Goal: Task Accomplishment & Management: Complete application form

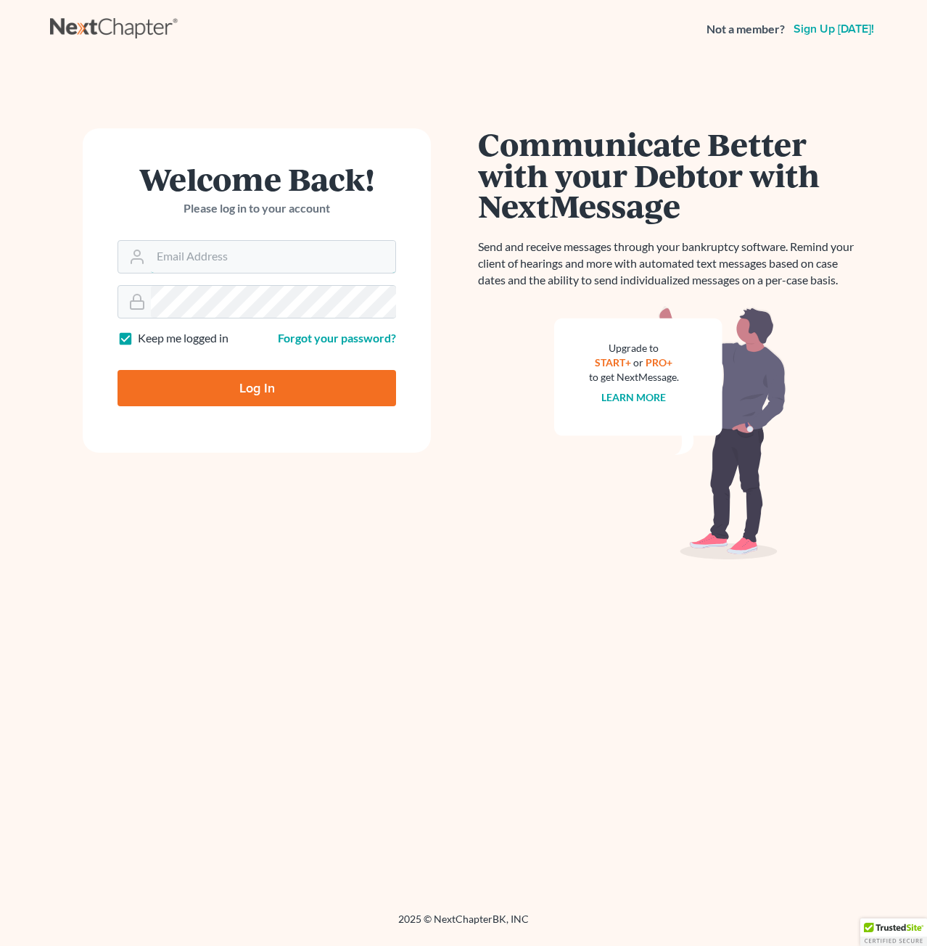
type input "[PERSON_NAME][EMAIL_ADDRESS][DOMAIN_NAME]"
click at [196, 379] on input "Log In" at bounding box center [256, 388] width 278 height 36
type input "Thinking..."
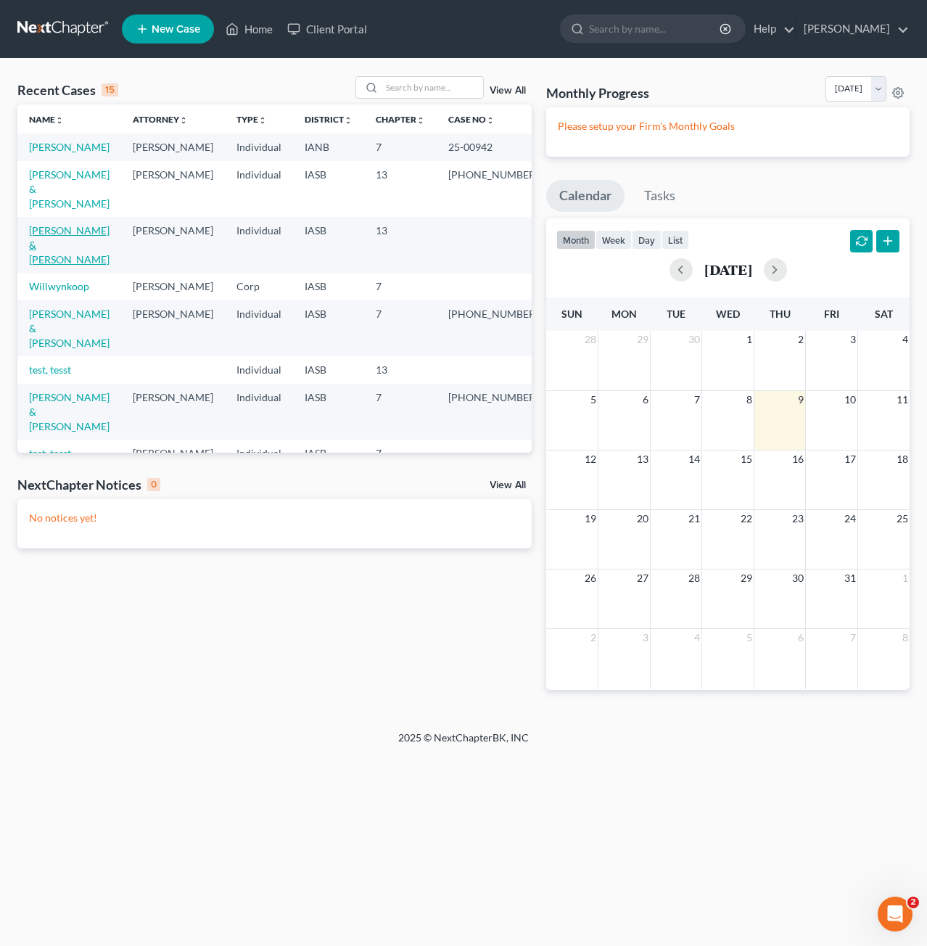
click at [51, 230] on link "[PERSON_NAME] & [PERSON_NAME]" at bounding box center [69, 244] width 80 height 41
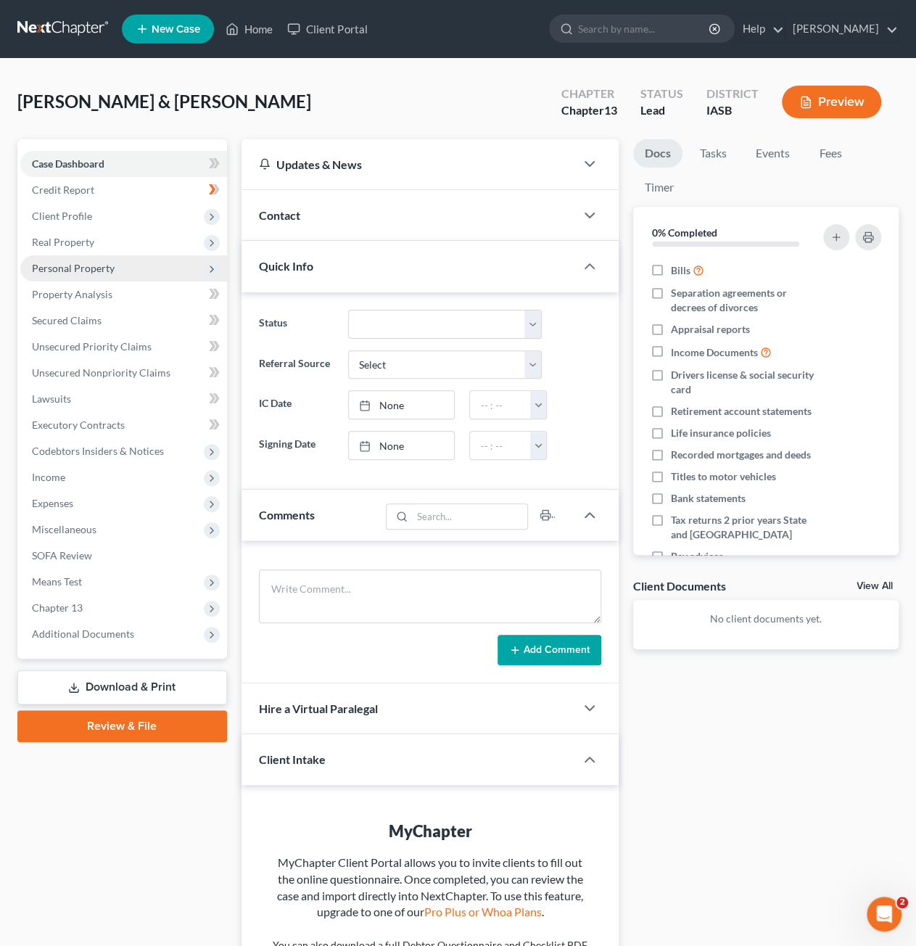
click at [107, 262] on span "Personal Property" at bounding box center [73, 268] width 83 height 12
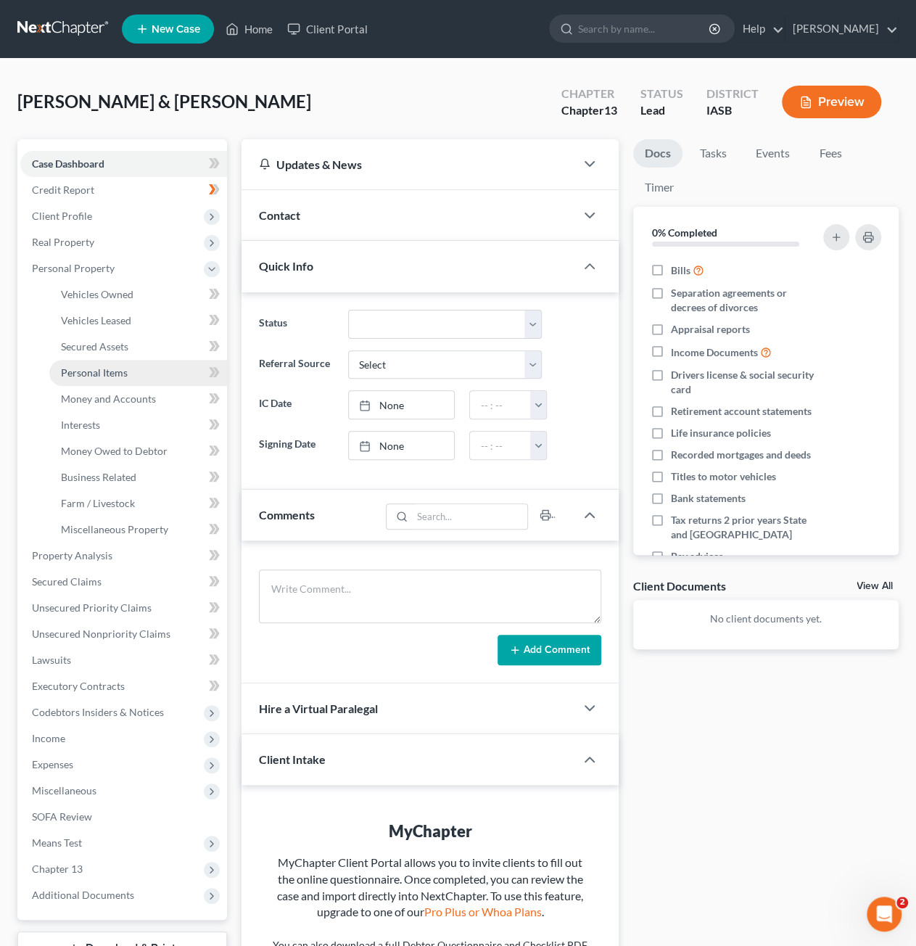
click at [115, 368] on span "Personal Items" at bounding box center [94, 372] width 67 height 12
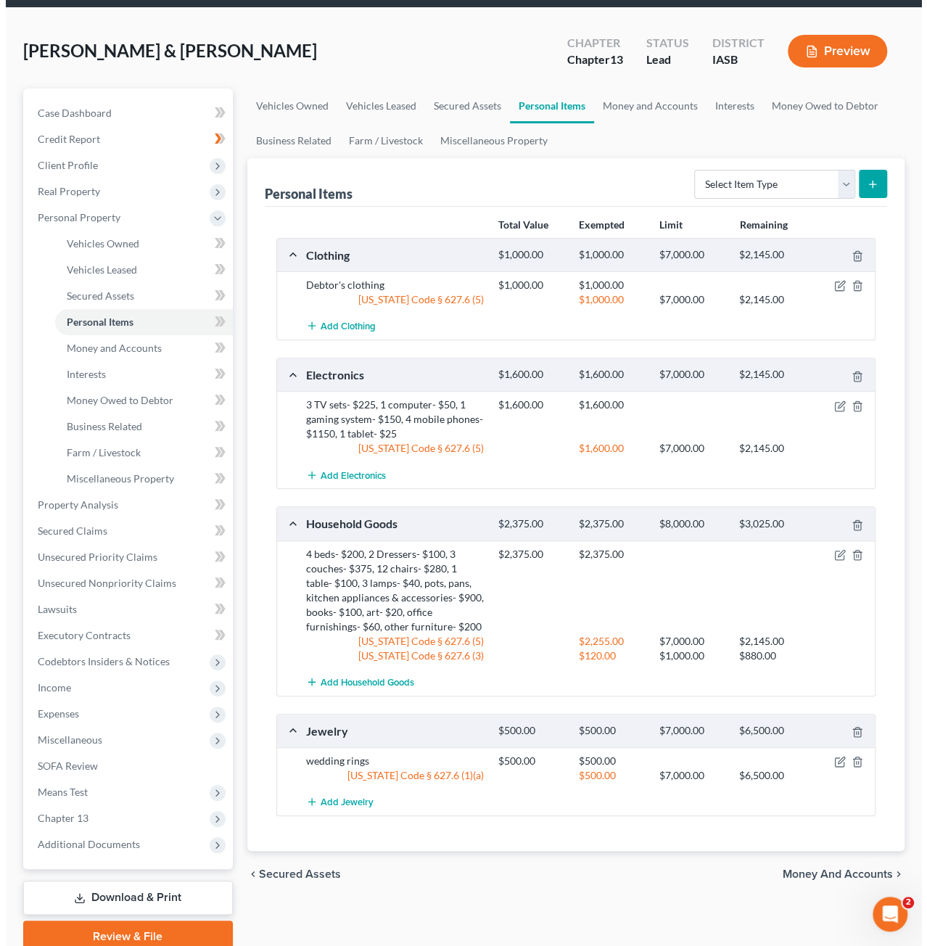
scroll to position [73, 0]
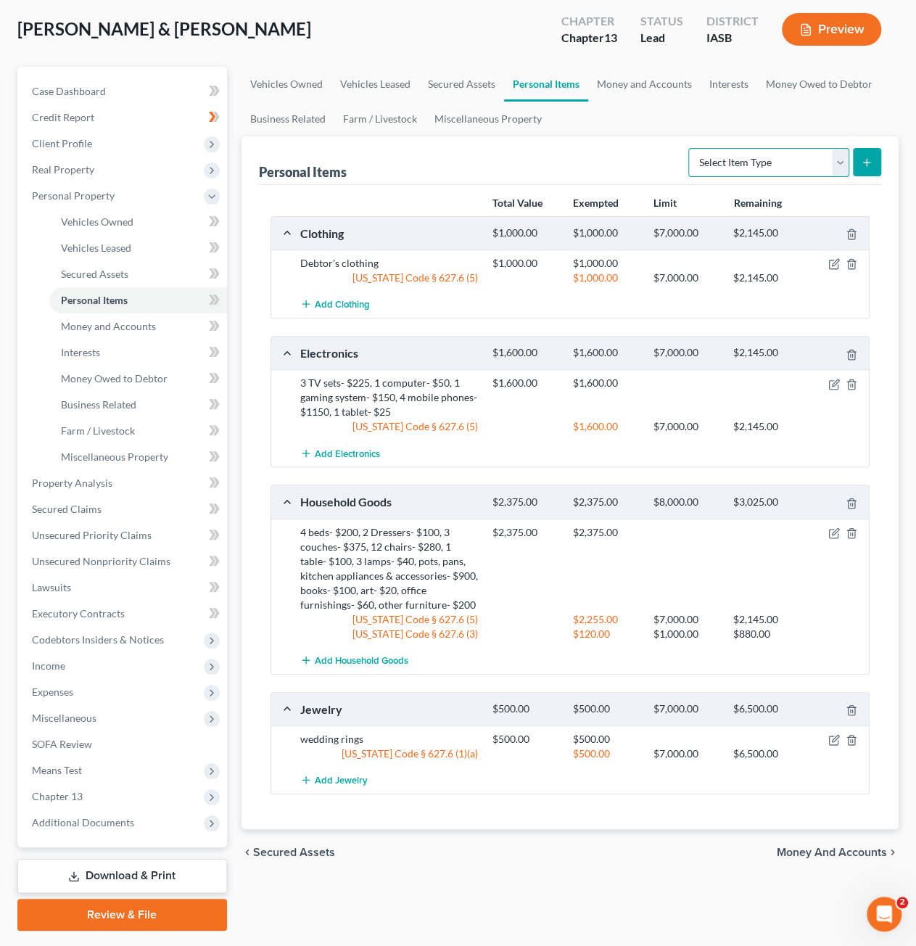
click at [787, 152] on select "Select Item Type Clothing Collectibles Of Value Electronics Firearms Household …" at bounding box center [768, 162] width 161 height 29
select select "sports_and_hobby_equipment"
click at [690, 148] on select "Select Item Type Clothing Collectibles Of Value Electronics Firearms Household …" at bounding box center [768, 162] width 161 height 29
click at [864, 153] on button "submit" at bounding box center [867, 162] width 28 height 28
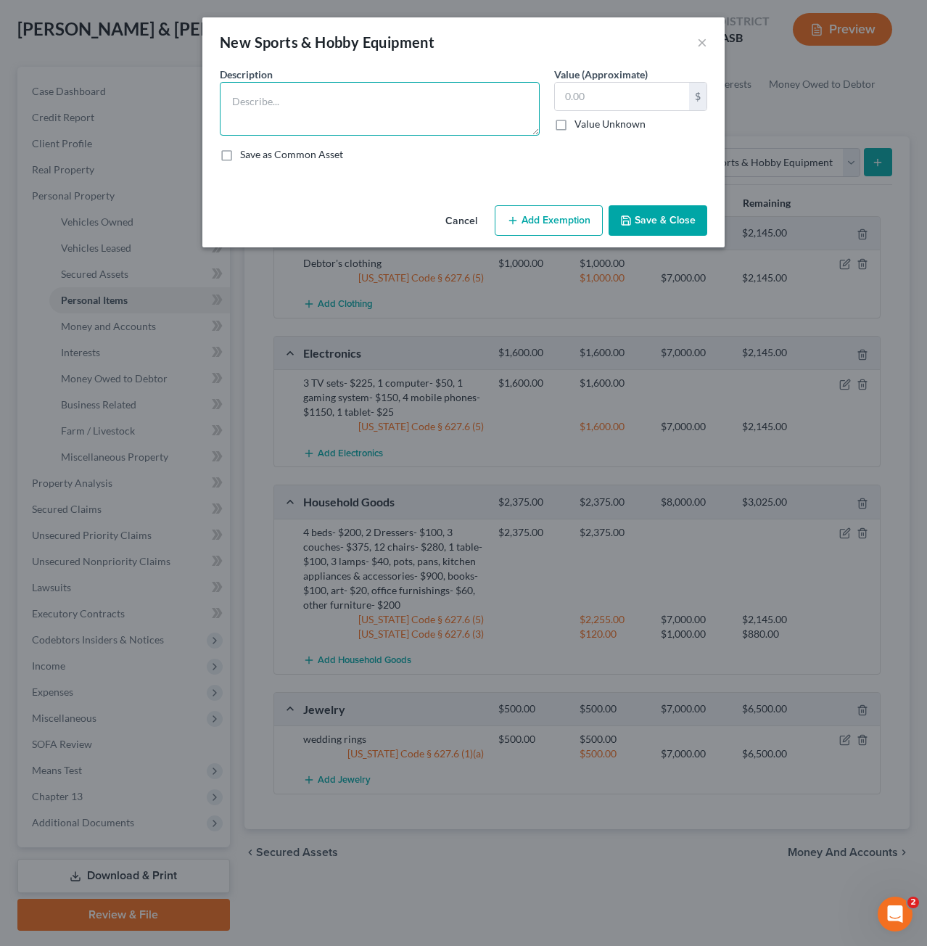
click at [334, 88] on textarea at bounding box center [380, 109] width 320 height 54
type textarea "Treadmill- $200, Golf Clubs- $50, Kayaks- $200, Air Hockey Table- $50, Fishing …"
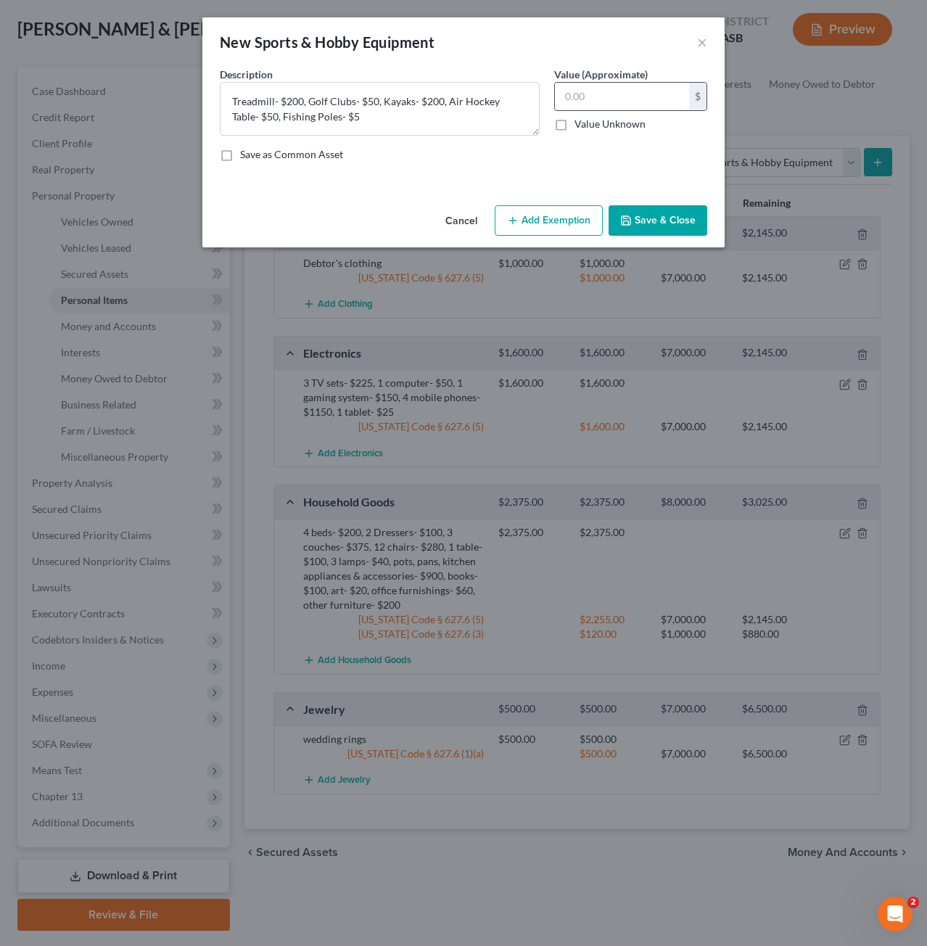
click at [584, 95] on input "text" at bounding box center [622, 97] width 134 height 28
type input "505"
click at [557, 215] on button "Add Exemption" at bounding box center [549, 220] width 108 height 30
select select "2"
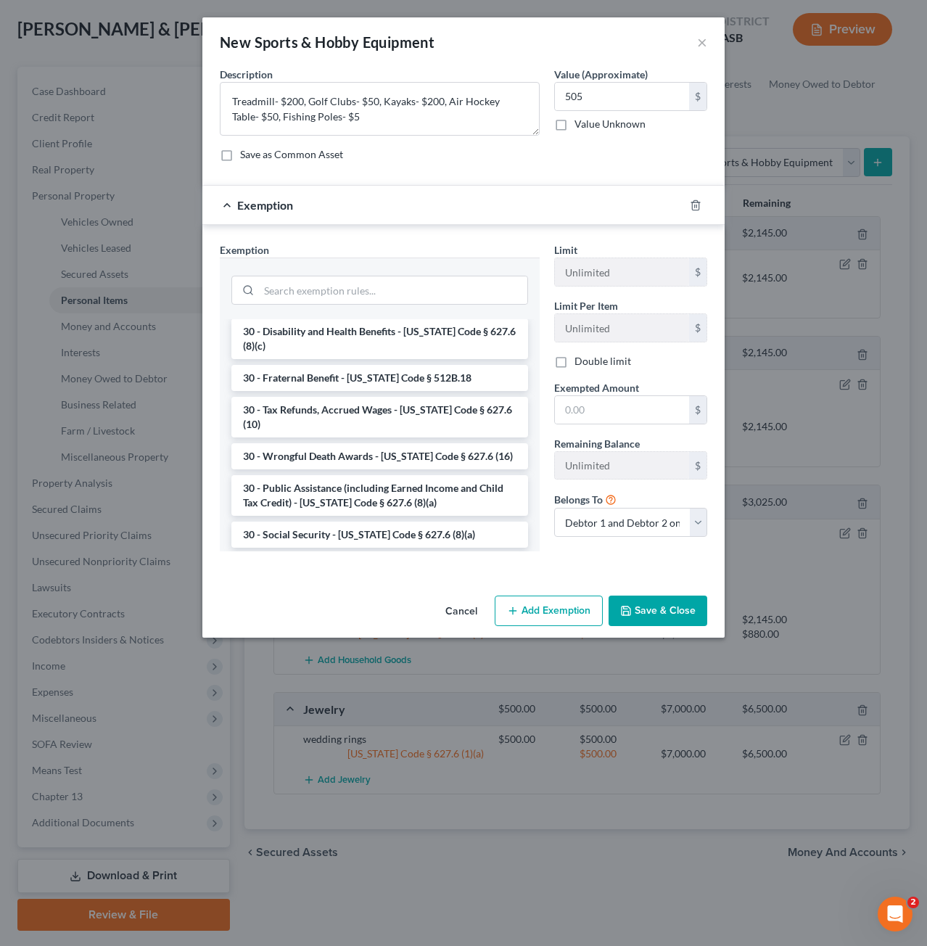
scroll to position [943, 0]
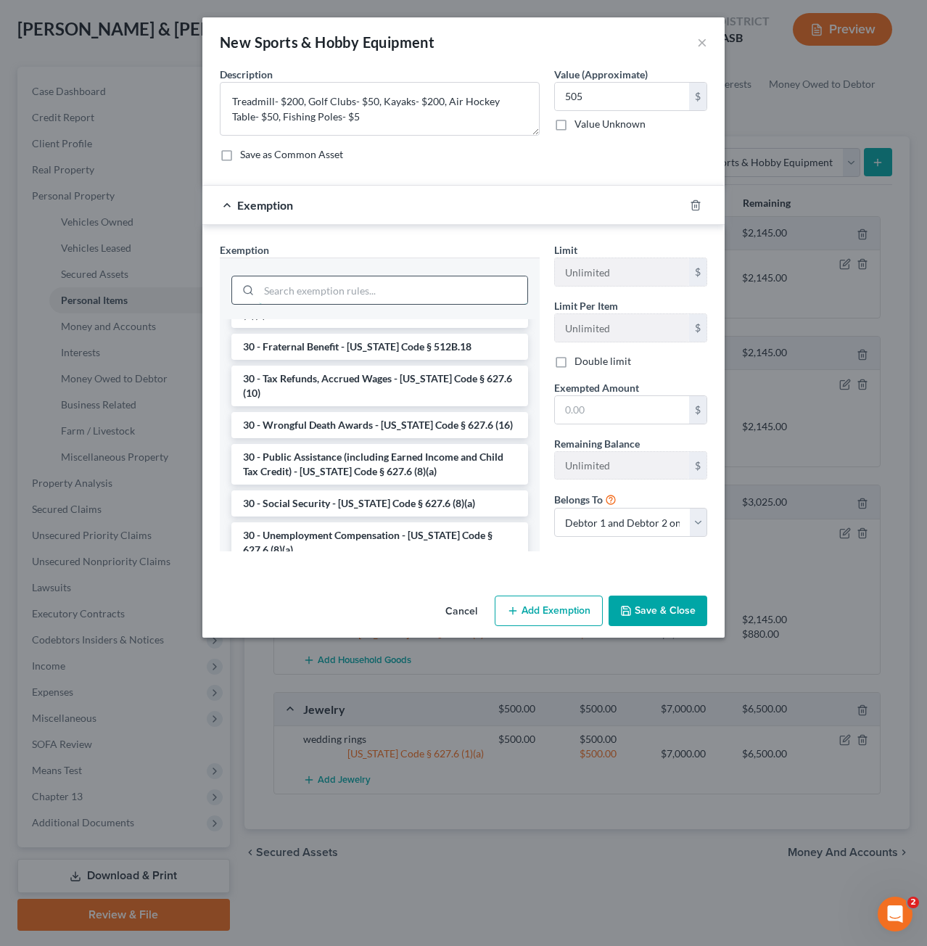
click at [400, 298] on input "search" at bounding box center [393, 290] width 268 height 28
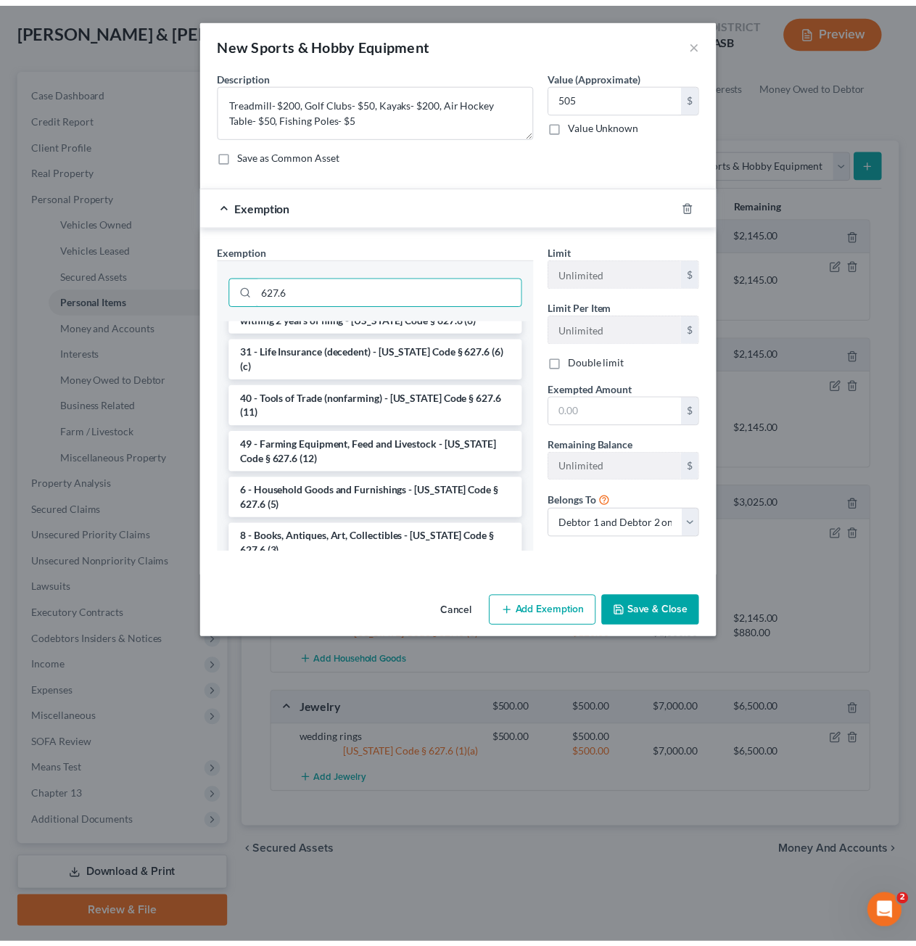
scroll to position [969, 0]
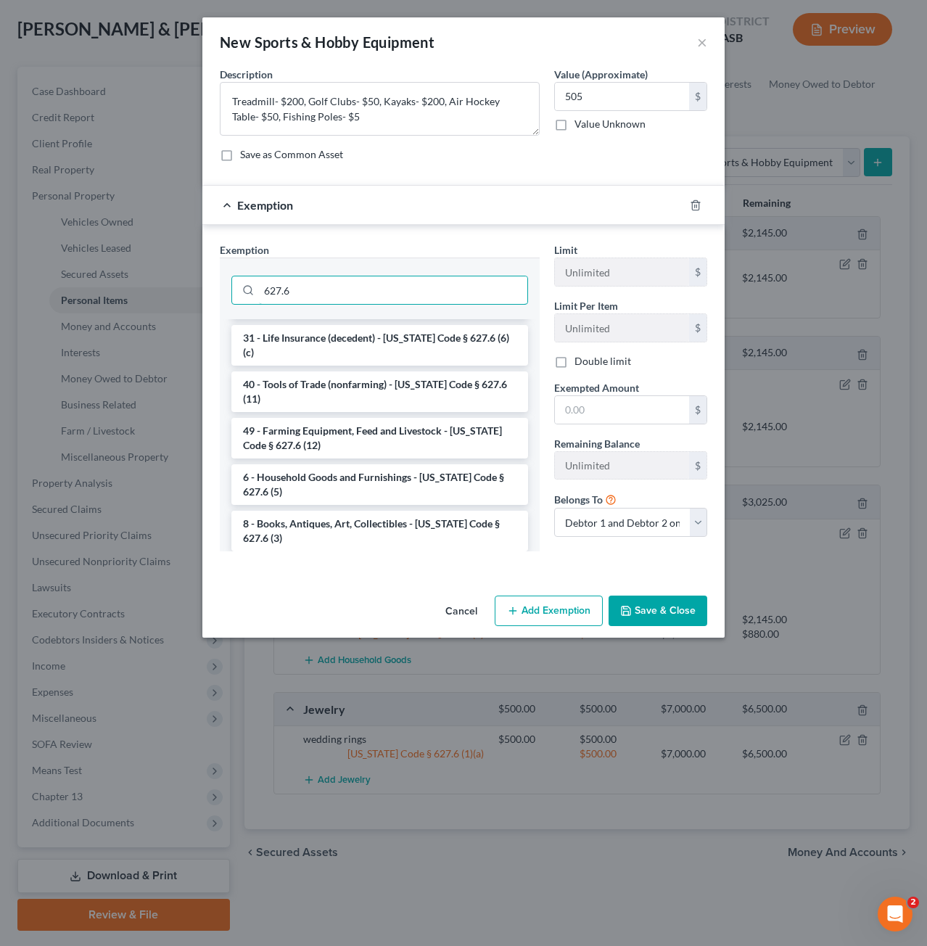
type input "627.6"
click at [442, 464] on li "6 - Household Goods and Furnishings - [US_STATE] Code § 627.6 (5)" at bounding box center [379, 484] width 297 height 41
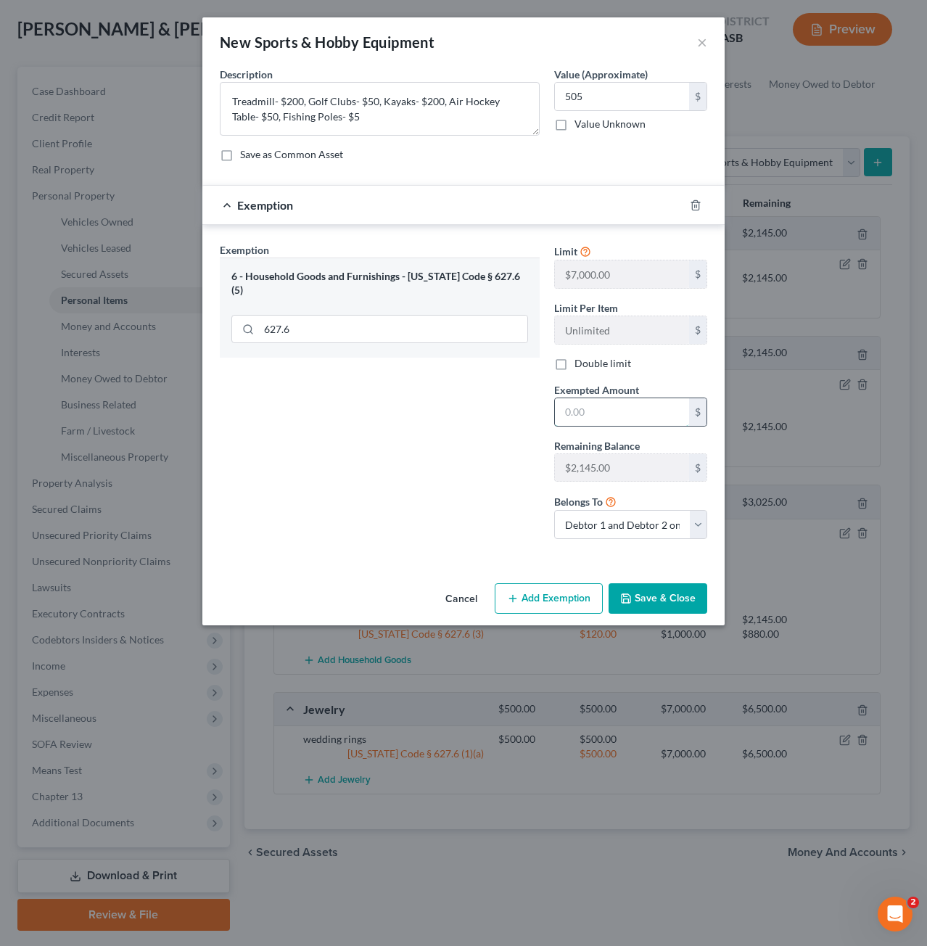
click at [607, 402] on input "text" at bounding box center [622, 412] width 134 height 28
type input "505"
click at [638, 586] on button "Save & Close" at bounding box center [657, 598] width 99 height 30
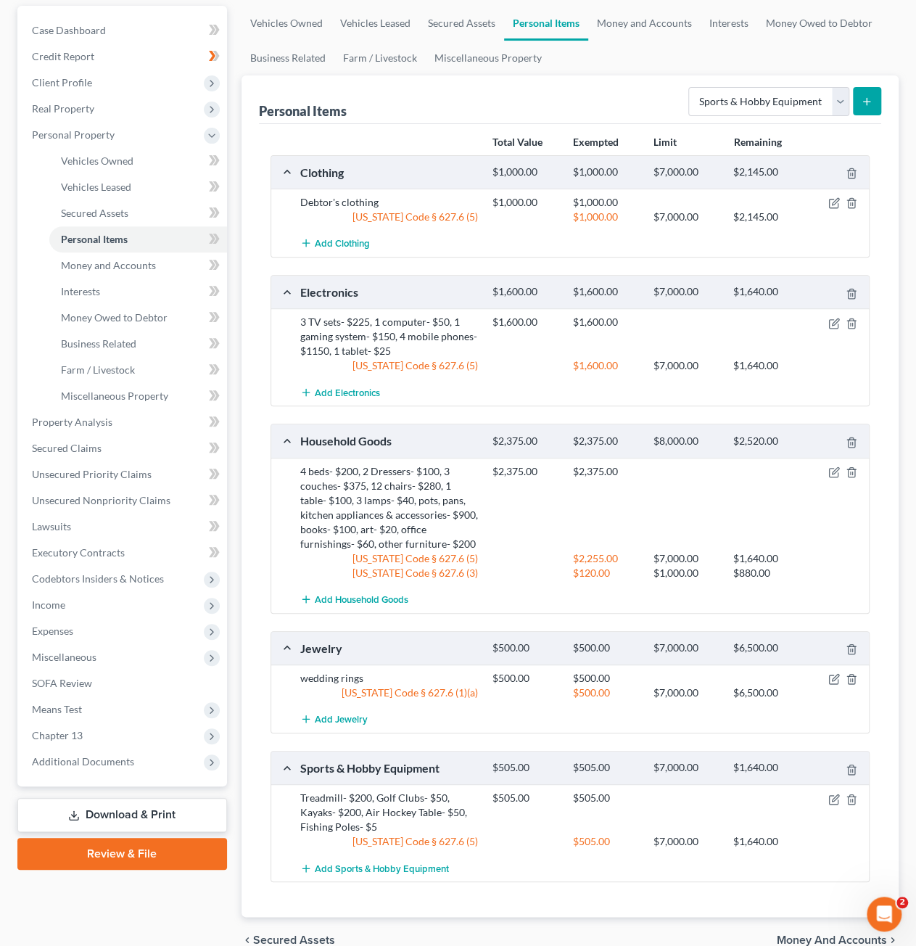
scroll to position [201, 0]
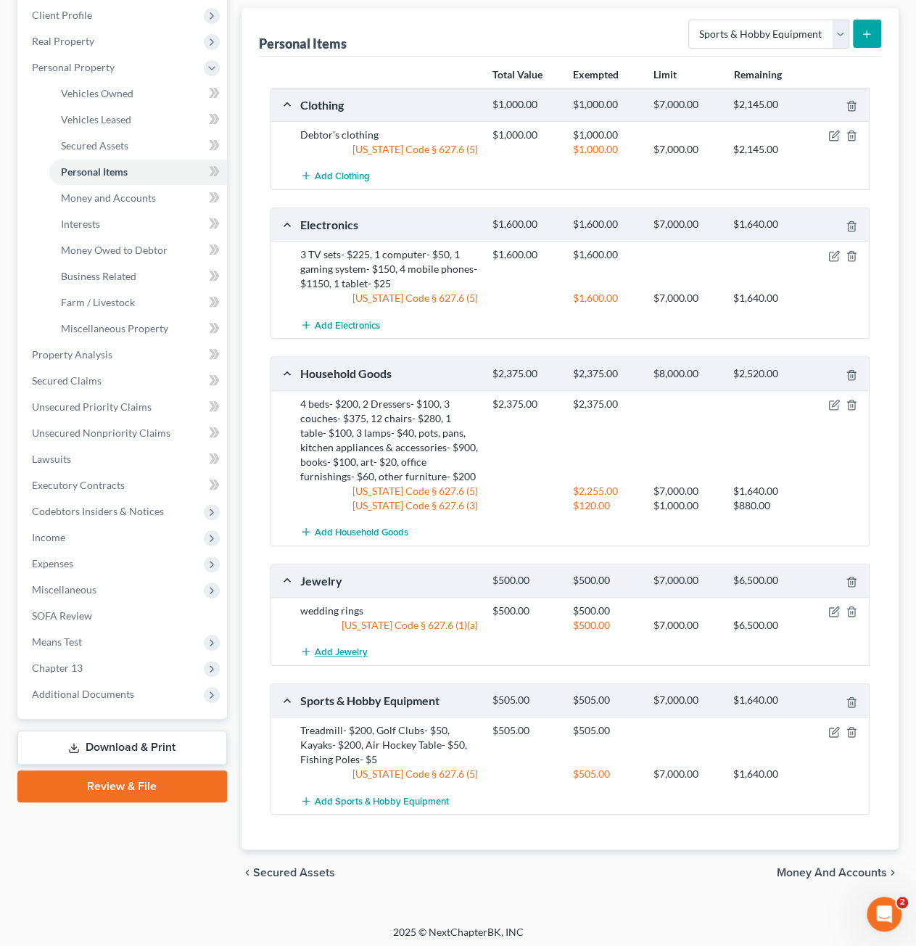
click at [316, 646] on span "Add Jewelry" at bounding box center [341, 652] width 53 height 12
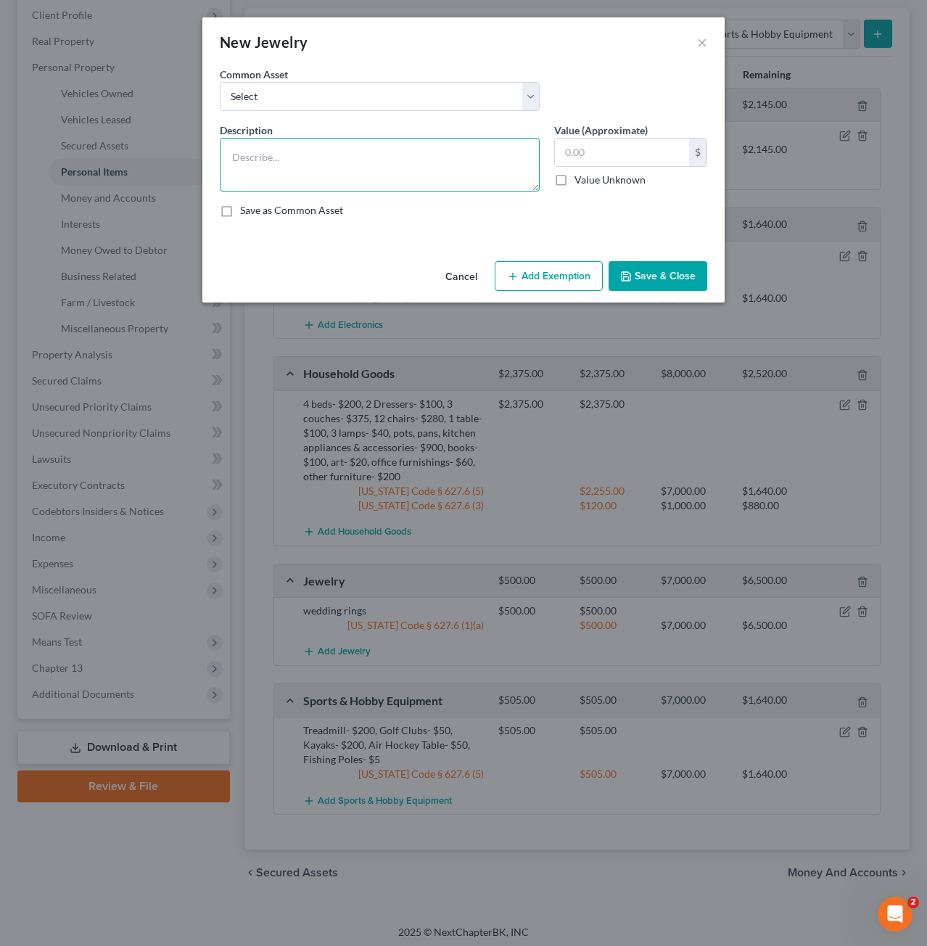
click at [356, 163] on textarea at bounding box center [380, 165] width 320 height 54
click at [297, 156] on textarea "Costume Jewlery" at bounding box center [380, 165] width 320 height 54
type textarea "Costume Jewelry- $20"
click at [615, 149] on input "text" at bounding box center [622, 153] width 134 height 28
type input "20"
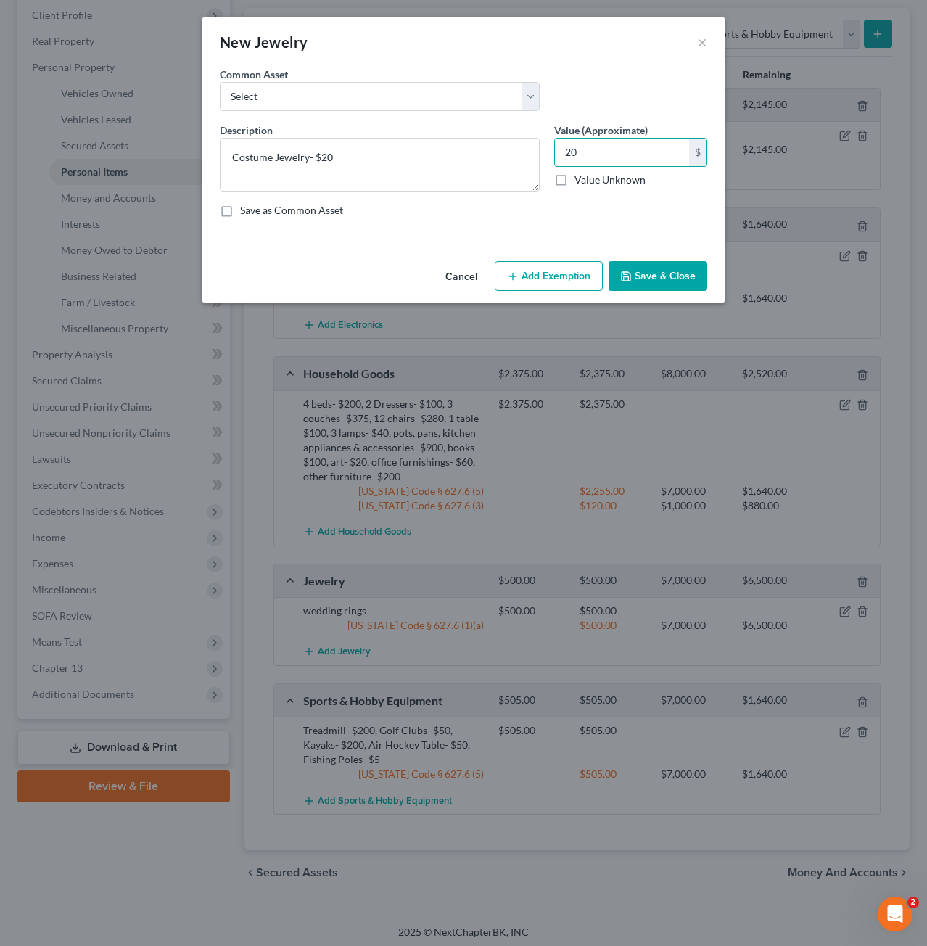
click at [539, 270] on button "Add Exemption" at bounding box center [549, 276] width 108 height 30
select select "2"
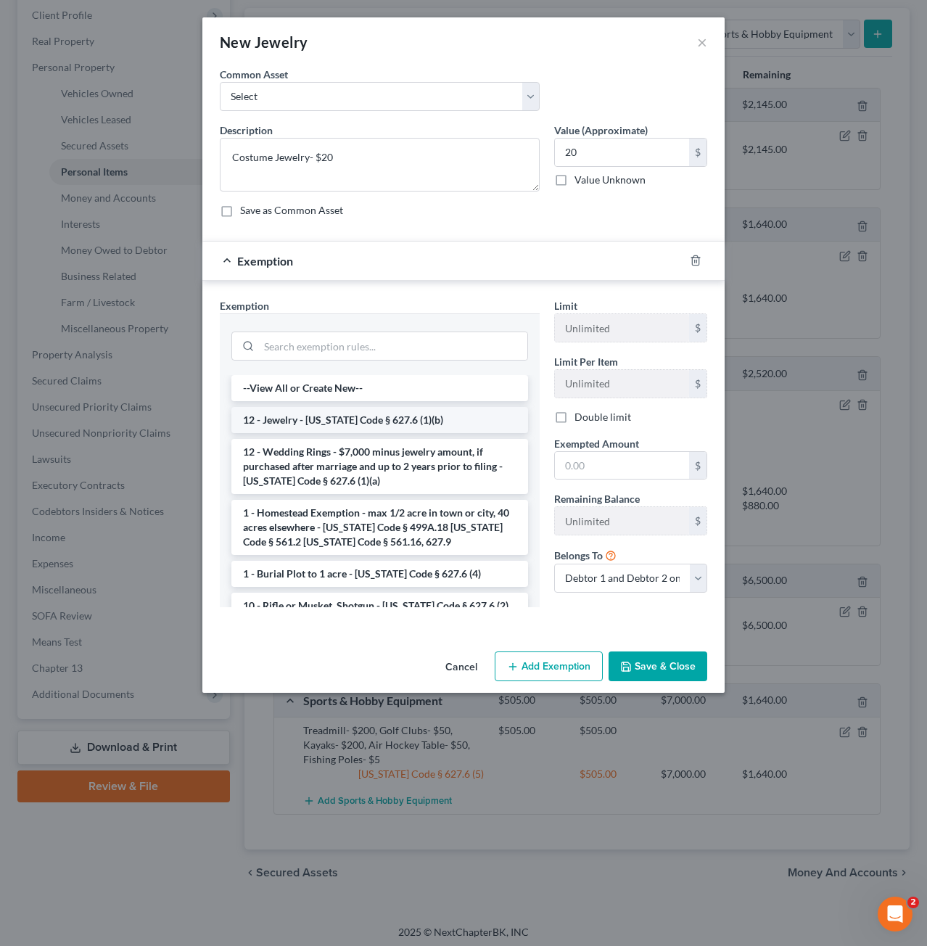
click at [416, 417] on li "12 - Jewelry - [US_STATE] Code § 627.6 (1)(b)" at bounding box center [379, 420] width 297 height 26
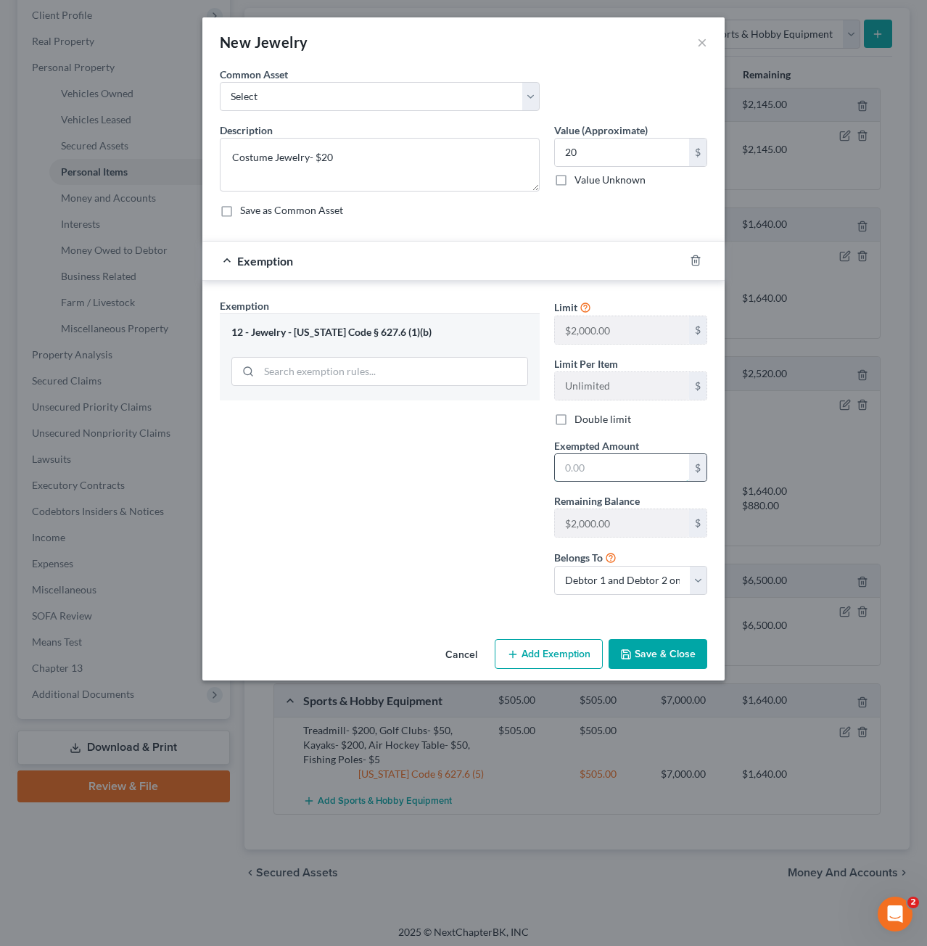
click at [631, 474] on input "text" at bounding box center [622, 468] width 134 height 28
type input "20"
click at [665, 646] on button "Save & Close" at bounding box center [657, 654] width 99 height 30
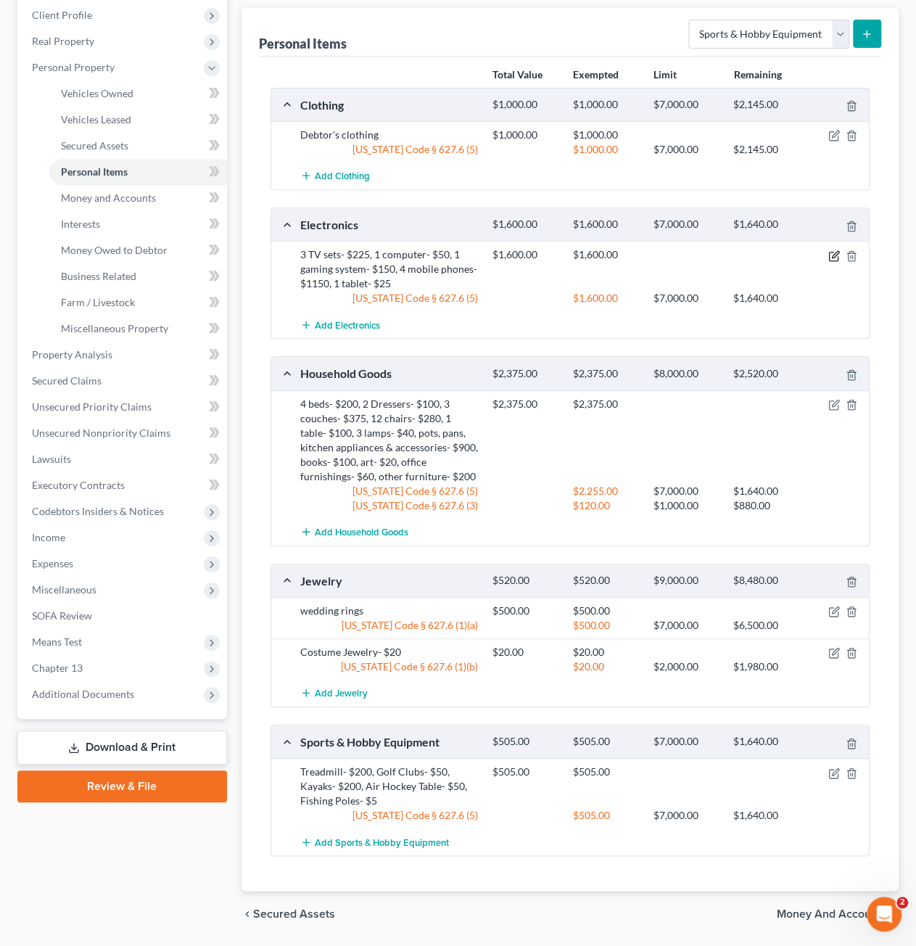
click at [828, 259] on div "$1,600.00 $1,600.00" at bounding box center [677, 269] width 385 height 44
click at [834, 255] on icon "button" at bounding box center [835, 254] width 7 height 7
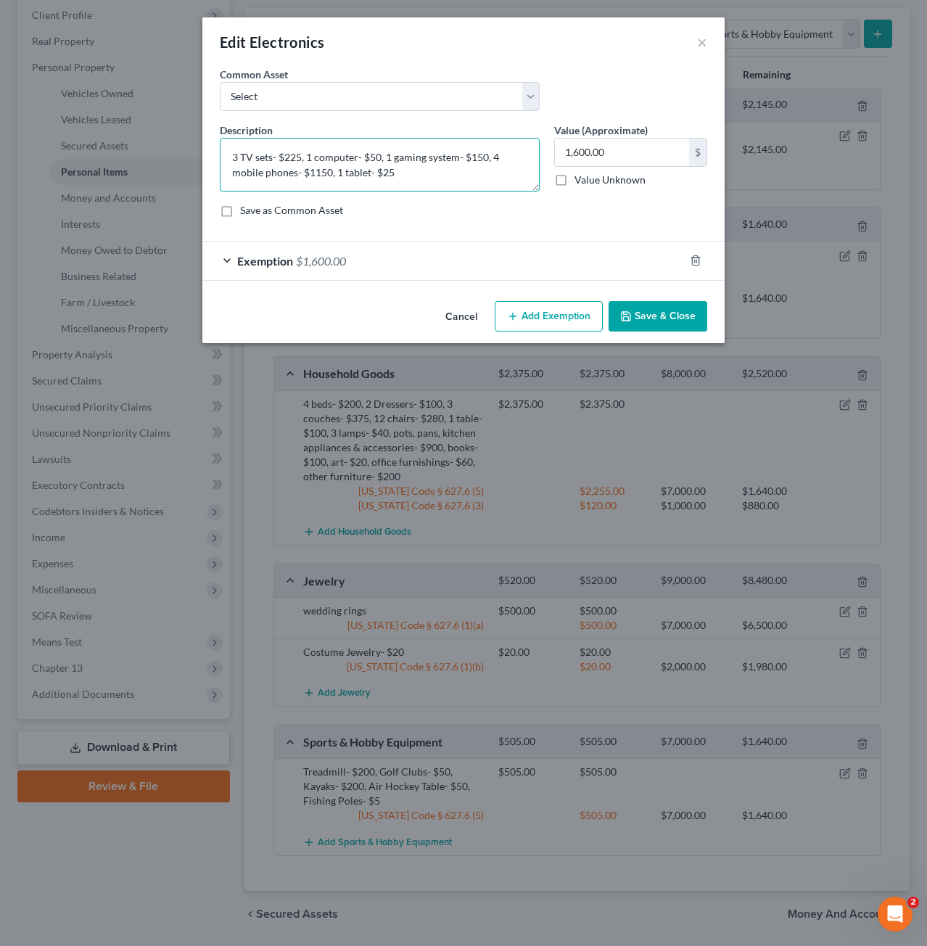
click at [402, 178] on textarea "3 TV sets- $225, 1 computer- $50, 1 gaming system- $150, 4 mobile phones- $1150…" at bounding box center [380, 165] width 320 height 54
click at [419, 175] on textarea "3 TV sets- $225, 1 computer- $50, 1 gaming system- $150, 4 mobile phones- $1150…" at bounding box center [380, 165] width 320 height 54
click at [456, 176] on textarea "3 TV sets- $225, 1 computer- $50, 1 gaming system- $150, 4 mobile phones- $1150…" at bounding box center [380, 165] width 320 height 54
click at [466, 175] on textarea "3 TV sets- $225, 1 computer- $50, 1 gaming system- $150, 4 mobile phones- $1150…" at bounding box center [380, 165] width 320 height 54
type textarea "3 TV sets- $225, 1 computer- $50, 1 gaming system- $150, 4 mobile phones- $1150…"
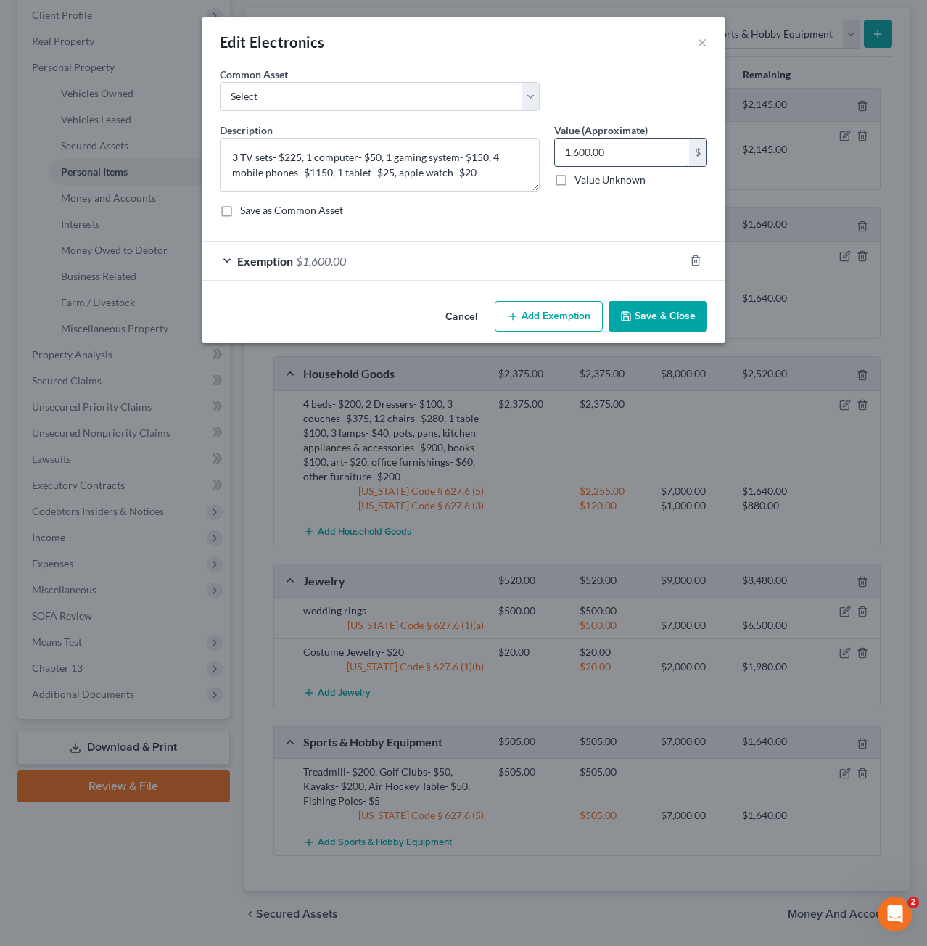
click at [586, 150] on input "1,600.00" at bounding box center [622, 153] width 134 height 28
type input "160.00"
click at [233, 263] on div "Exemption $1,600.00" at bounding box center [442, 260] width 481 height 38
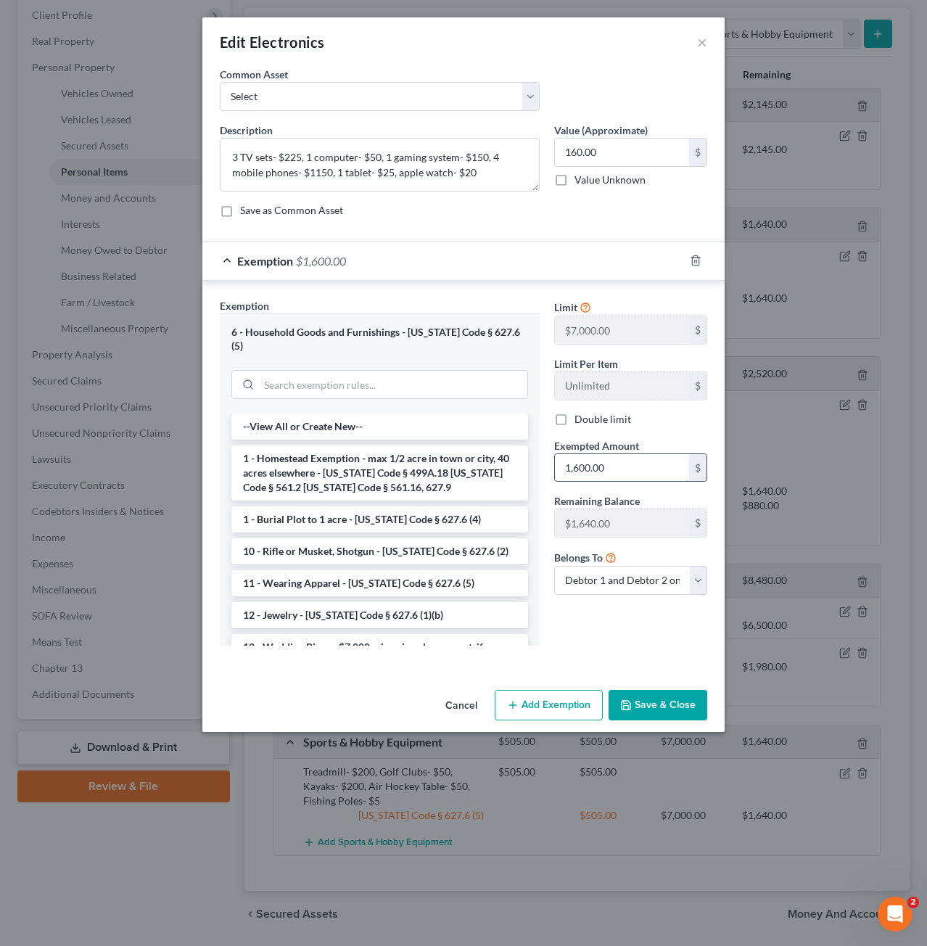
click at [587, 461] on input "1,600.00" at bounding box center [622, 468] width 134 height 28
click at [583, 468] on input "1,600.00" at bounding box center [622, 468] width 134 height 28
type input "160.00"
click at [625, 153] on input "160.00" at bounding box center [622, 153] width 134 height 28
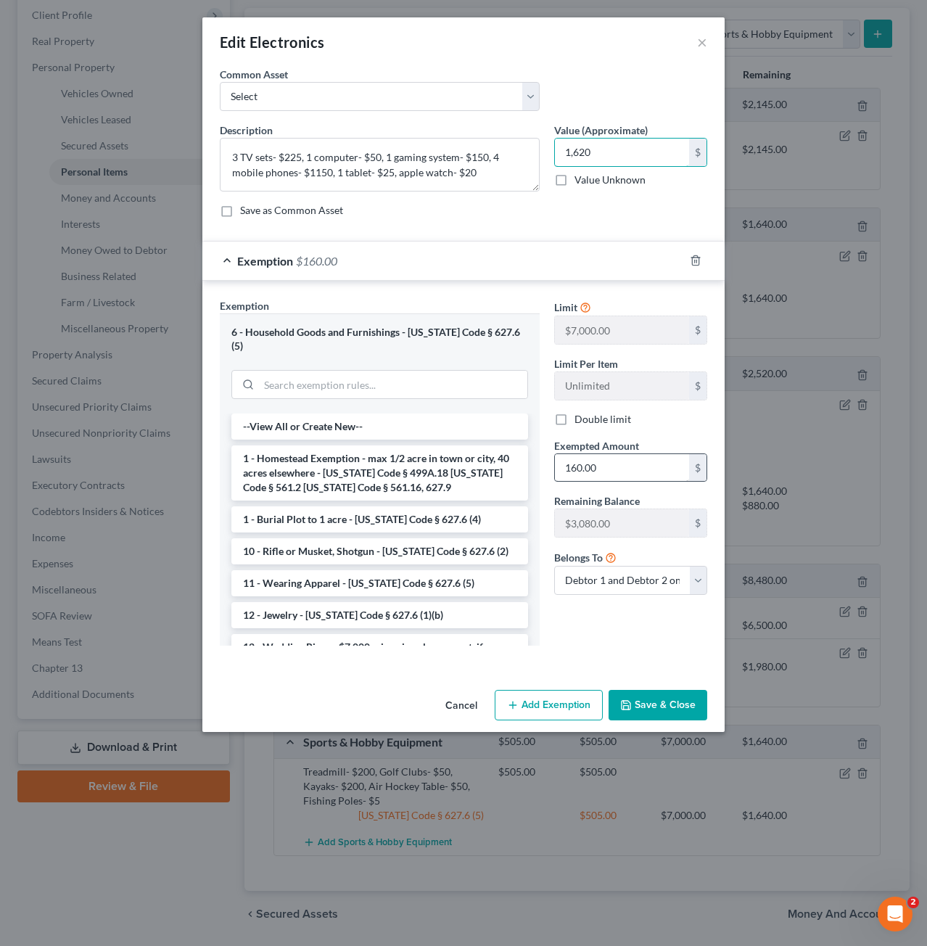
type input "1,620"
click at [613, 466] on input "160.00" at bounding box center [622, 468] width 134 height 28
type input "1,620"
click at [663, 690] on button "Save & Close" at bounding box center [657, 705] width 99 height 30
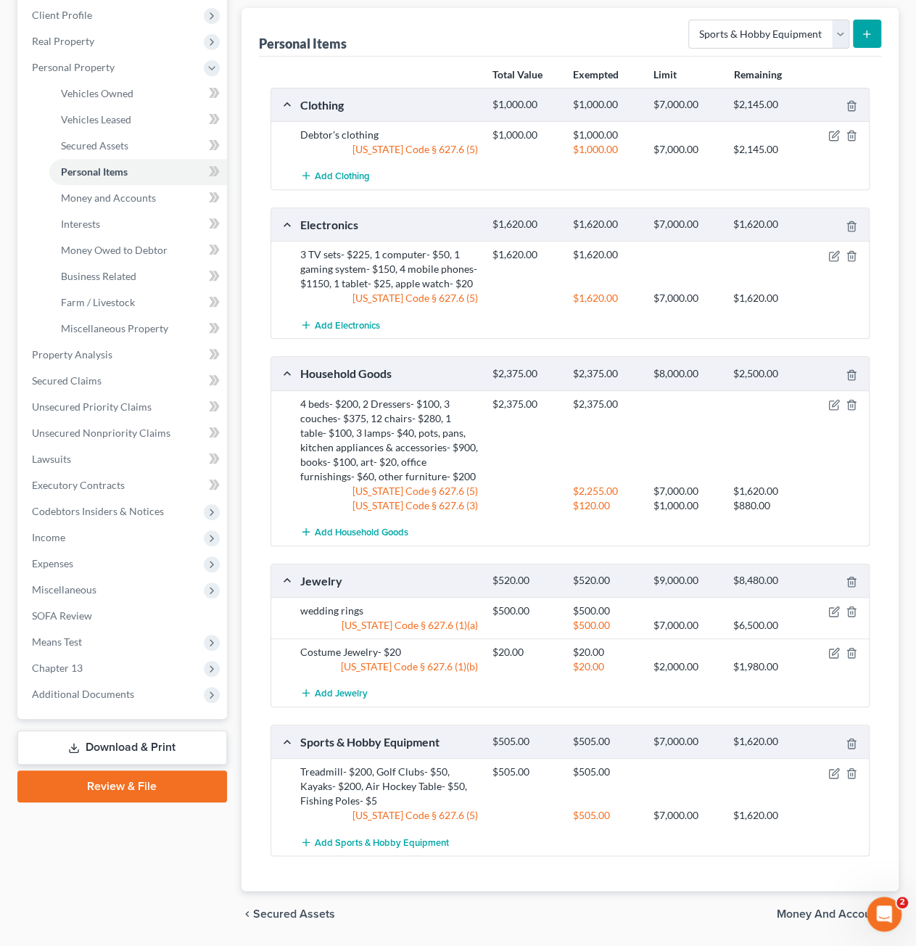
scroll to position [128, 0]
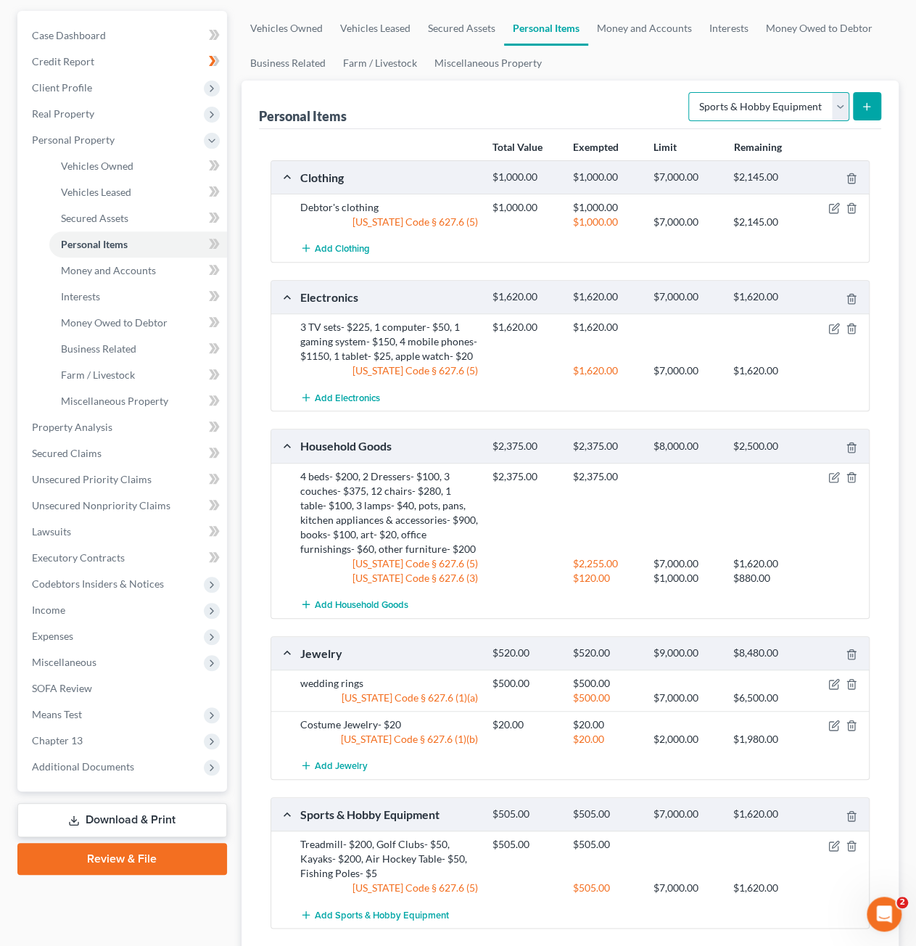
click at [835, 102] on select "Select Item Type Clothing Collectibles Of Value Electronics Firearms Household …" at bounding box center [768, 106] width 161 height 29
click at [425, 118] on div "Personal Items Select Item Type Clothing Collectibles Of Value Electronics Fire…" at bounding box center [570, 104] width 622 height 49
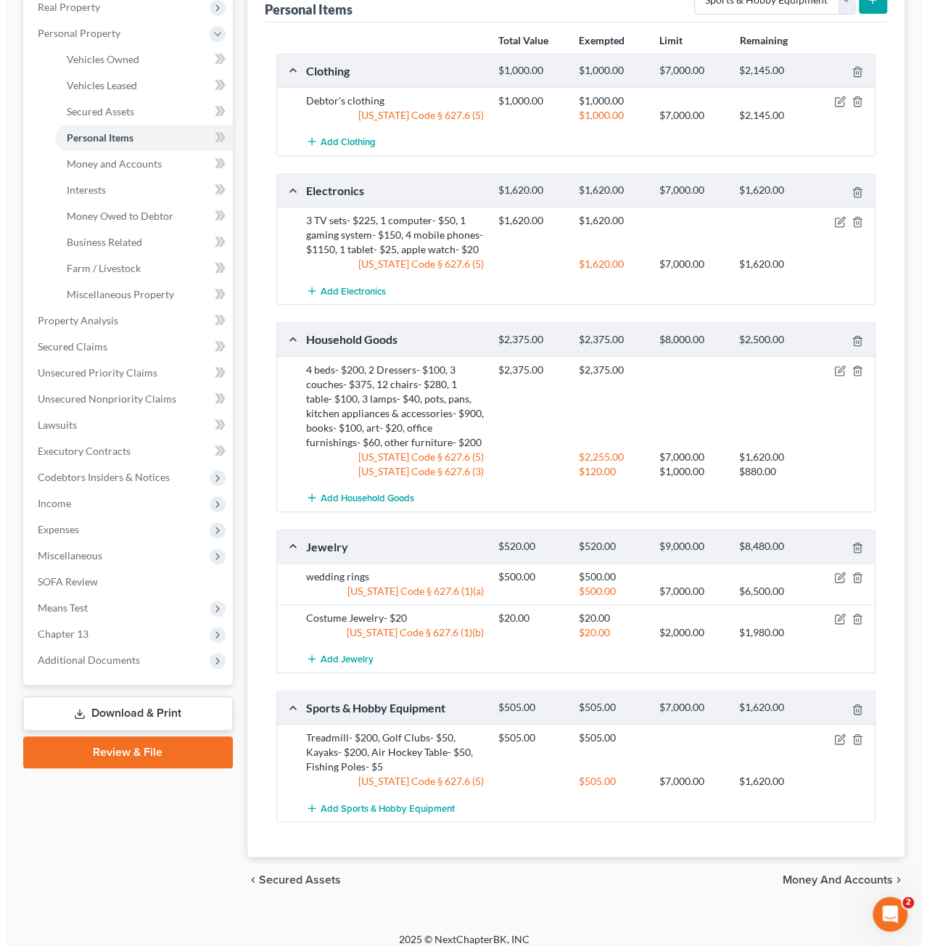
scroll to position [242, 0]
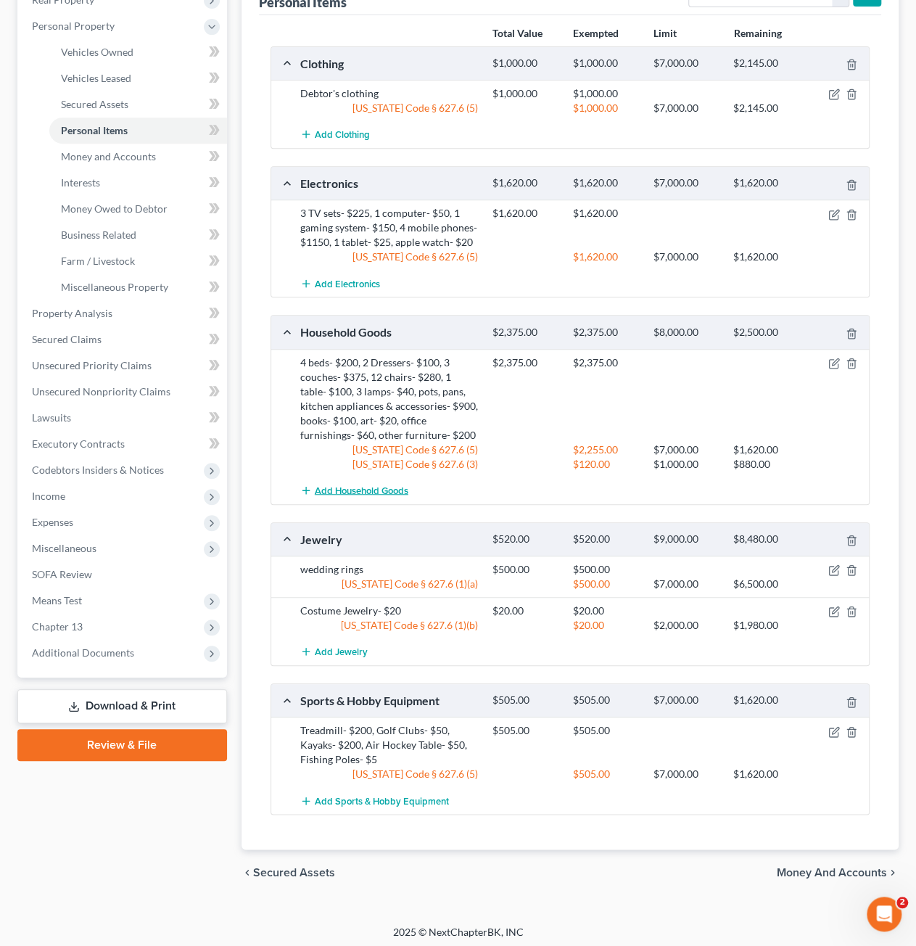
click at [390, 491] on span "Add Household Goods" at bounding box center [362, 490] width 94 height 12
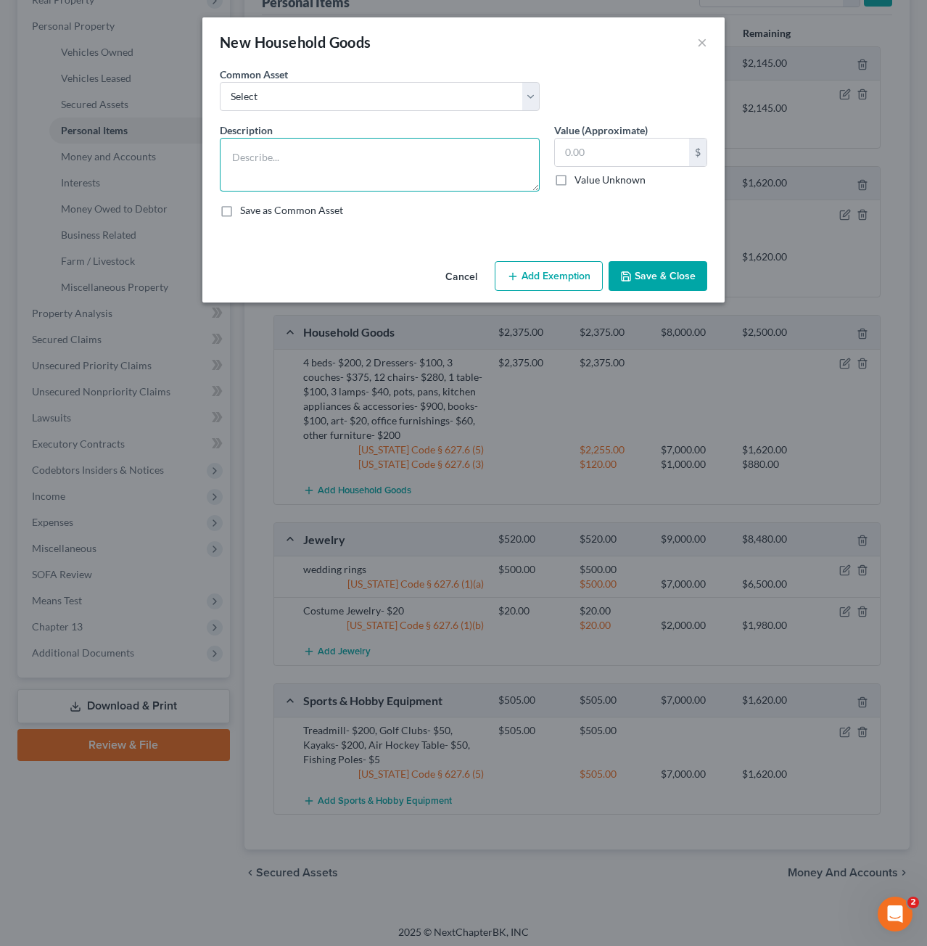
click at [334, 151] on textarea at bounding box center [380, 165] width 320 height 54
type textarea "Snowblower- $50, Lawn mower- $100"
click at [645, 148] on input "text" at bounding box center [622, 153] width 134 height 28
type input "150"
